Goal: Task Accomplishment & Management: Manage account settings

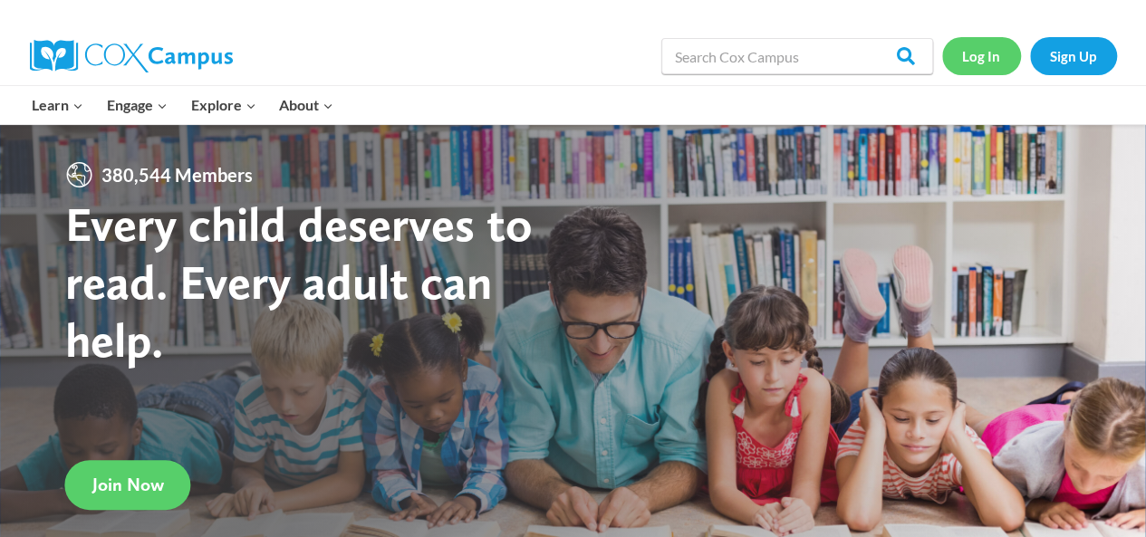
click at [968, 57] on link "Log In" at bounding box center [981, 55] width 79 height 37
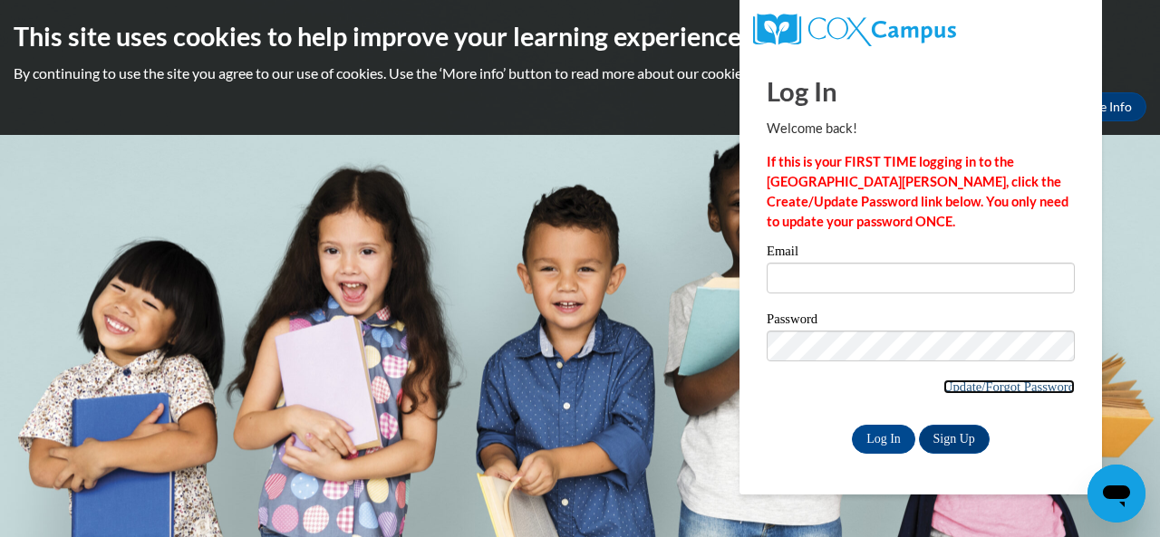
click at [997, 386] on link "Update/Forgot Password" at bounding box center [1008, 387] width 131 height 14
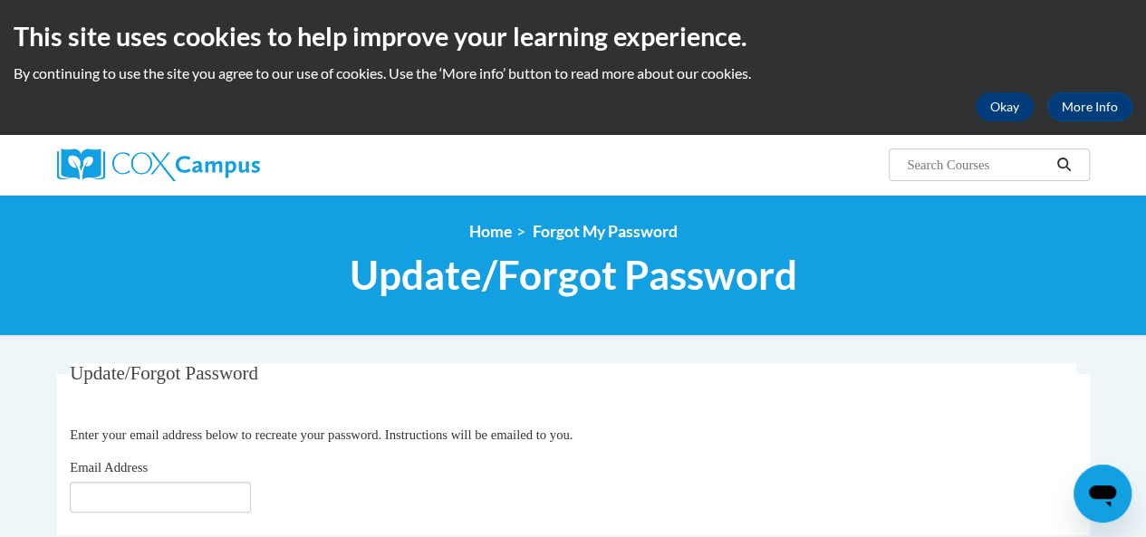
click at [1027, 116] on button "Okay" at bounding box center [1005, 106] width 58 height 29
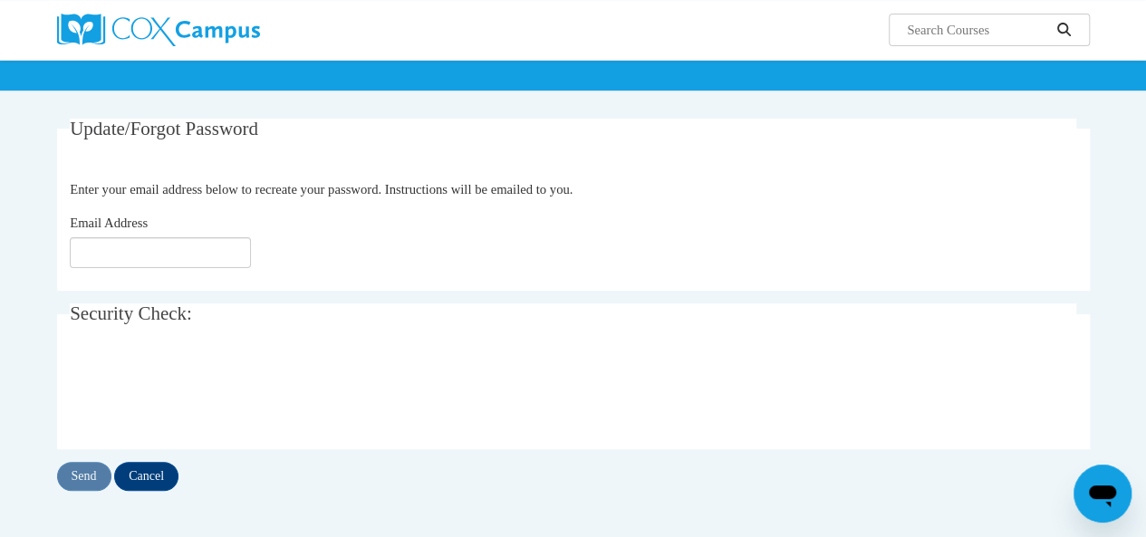
scroll to position [101, 0]
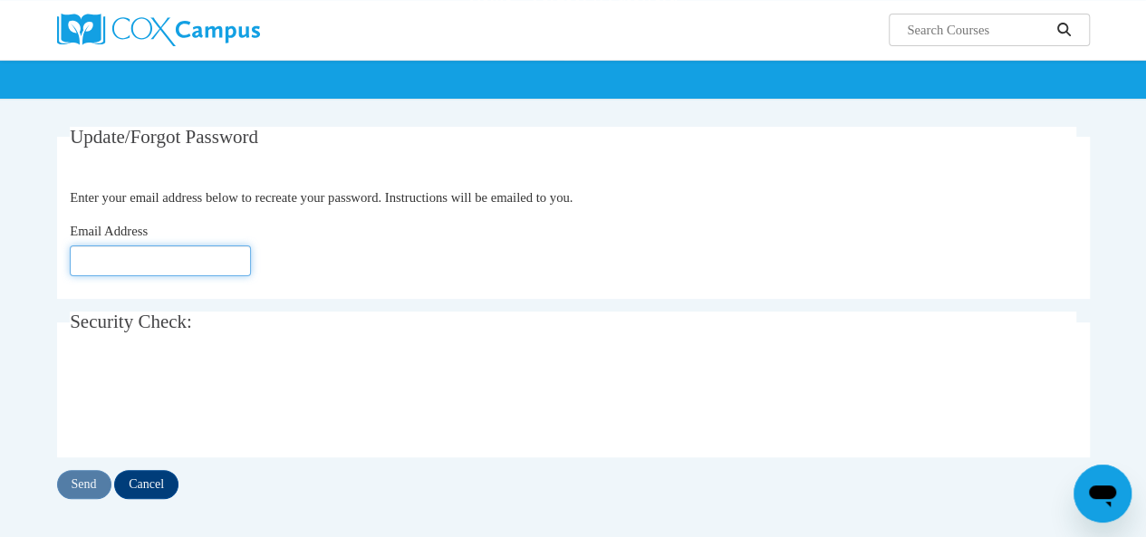
click at [166, 260] on input "Email Address" at bounding box center [160, 261] width 181 height 31
type input "[EMAIL_ADDRESS][DOMAIN_NAME]"
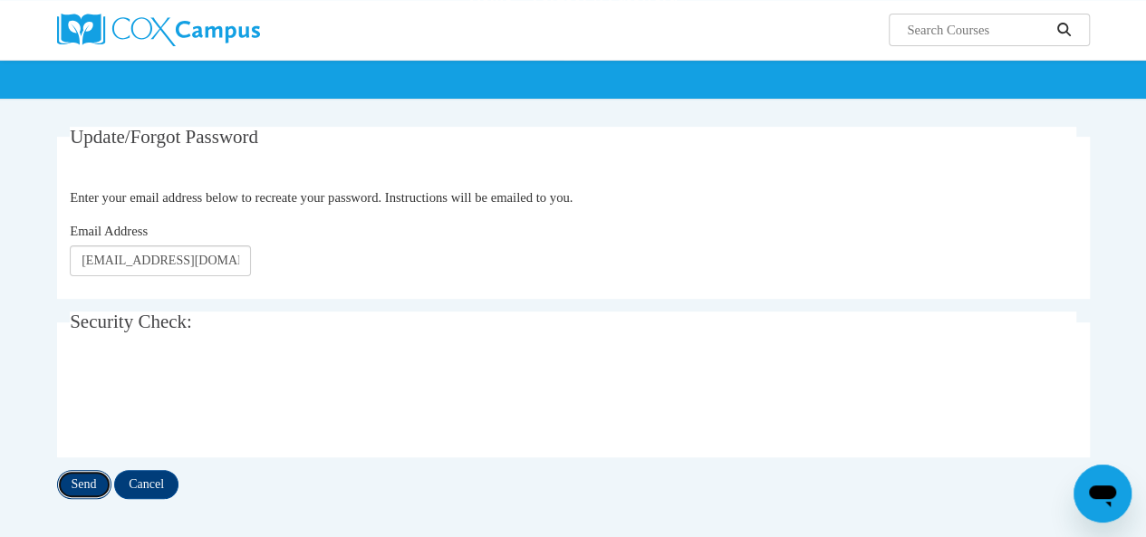
click at [96, 487] on input "Send" at bounding box center [84, 484] width 54 height 29
